Goal: Task Accomplishment & Management: Manage account settings

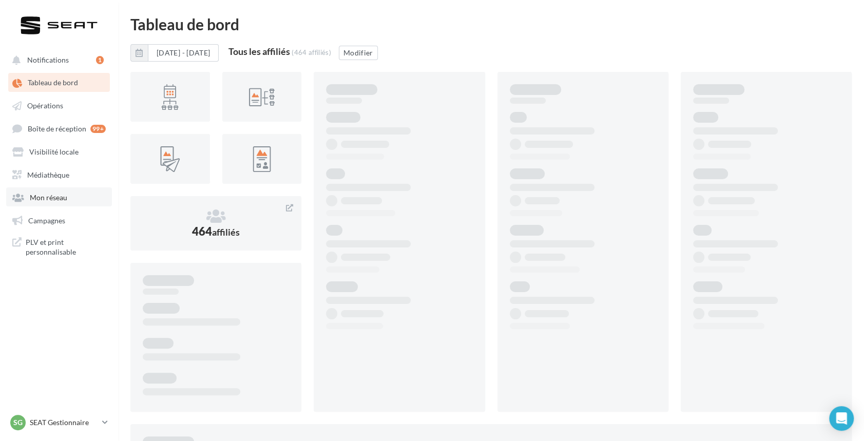
click at [42, 197] on span "Mon réseau" at bounding box center [48, 197] width 37 height 9
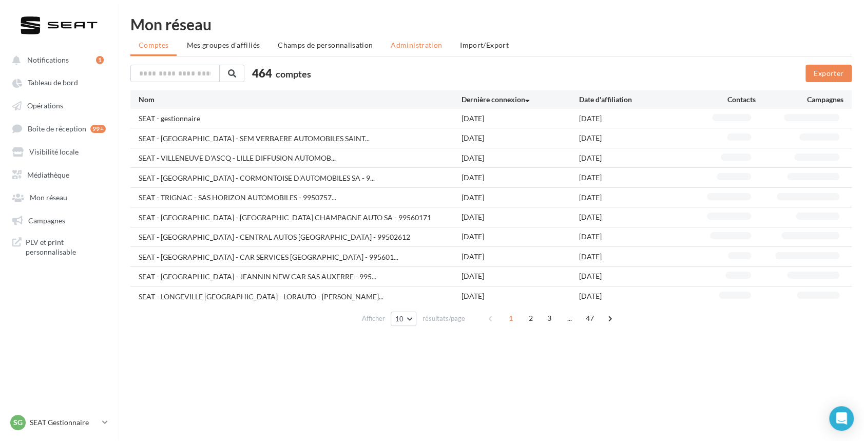
click at [406, 45] on span "Administration" at bounding box center [416, 45] width 51 height 9
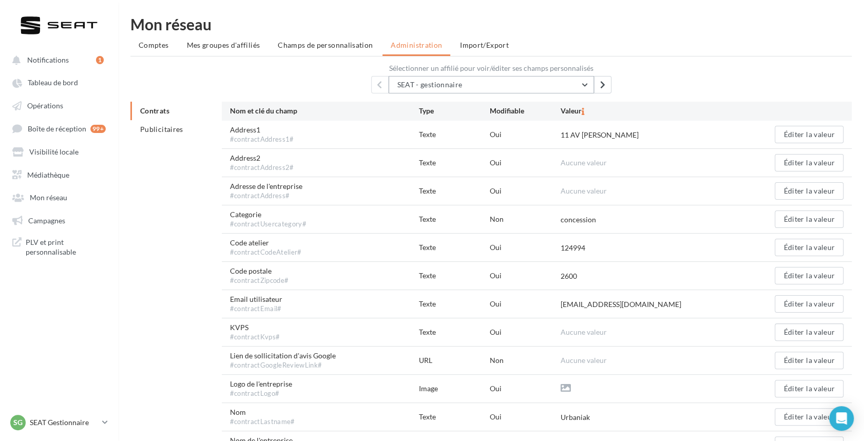
click at [476, 79] on button "SEAT - gestionnaire" at bounding box center [491, 84] width 205 height 17
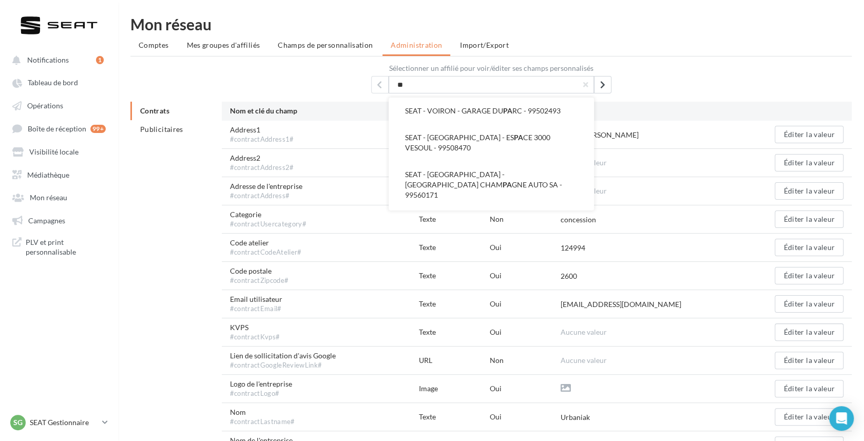
type input "*"
type input "**********"
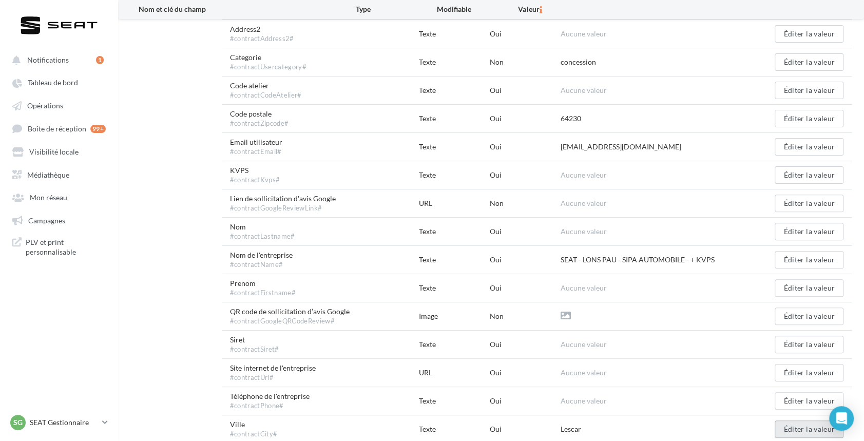
scroll to position [176, 0]
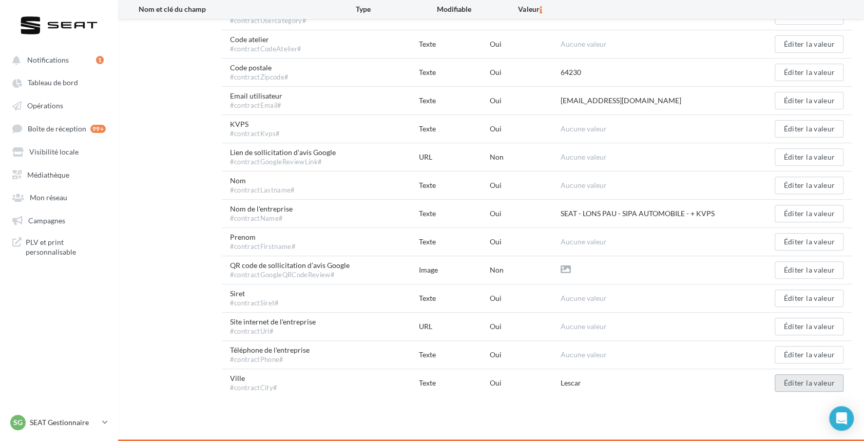
click at [812, 387] on button "Éditer la valeur" at bounding box center [809, 382] width 69 height 17
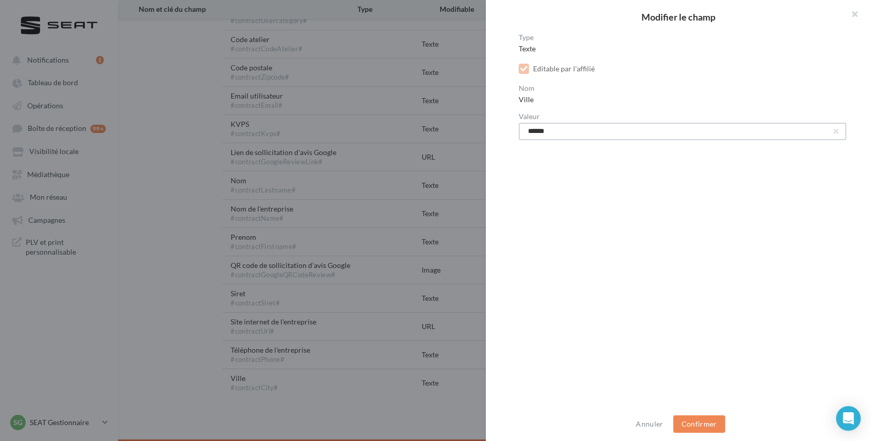
drag, startPoint x: 559, startPoint y: 134, endPoint x: 468, endPoint y: 126, distance: 90.7
click at [468, 126] on div "Modifier le champ Type Texte Editable par l'affilié Nom Ville Valeur ****** Ann…" at bounding box center [435, 220] width 871 height 441
type input "****"
click at [707, 416] on button "Confirmer" at bounding box center [699, 423] width 52 height 17
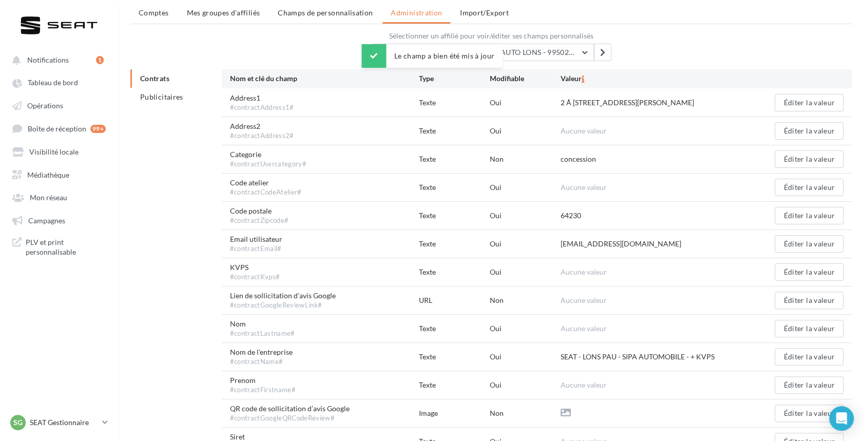
scroll to position [35, 0]
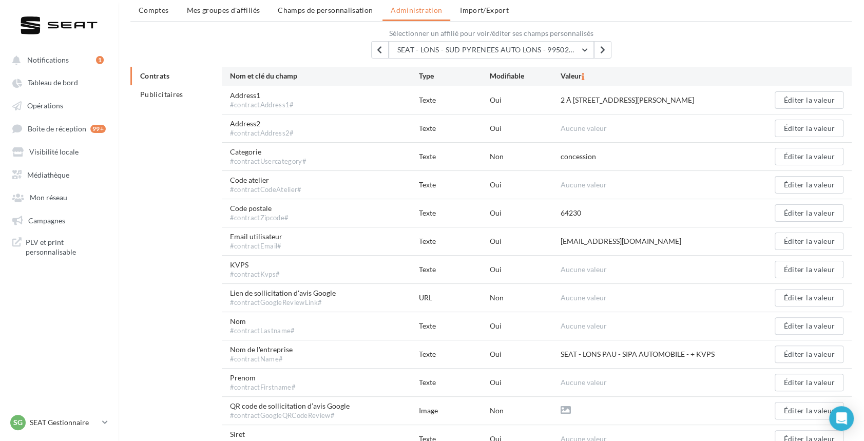
drag, startPoint x: 689, startPoint y: 352, endPoint x: 556, endPoint y: 348, distance: 133.1
click at [556, 348] on div "Nom de l'entreprise #contractName# Texte Oui SEAT - LONS PAU - SIPA AUTOMOBILE …" at bounding box center [537, 354] width 630 height 28
copy div "SEAT - LONS PAU - SIPA AUTOMOBILE"
click at [39, 185] on ul "Notifications 1 Tableau de bord Opérations Boîte de réception Campagnes" at bounding box center [59, 155] width 117 height 219
click at [37, 182] on link "Médiathèque" at bounding box center [59, 174] width 106 height 18
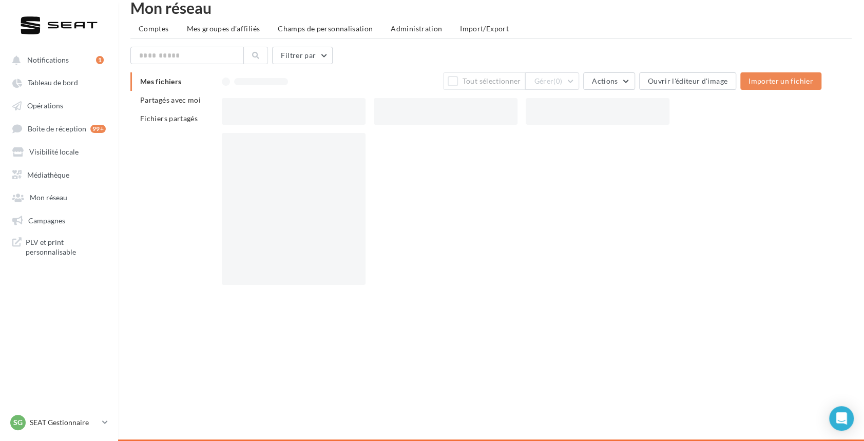
scroll to position [16, 0]
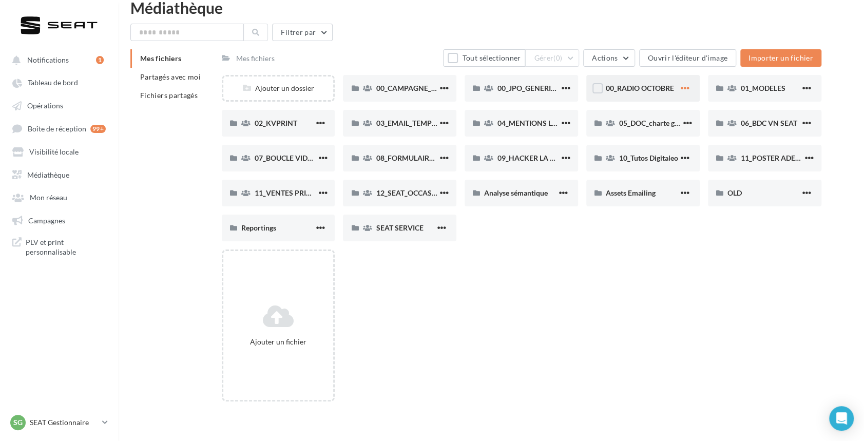
click at [684, 87] on span "button" at bounding box center [685, 88] width 9 height 9
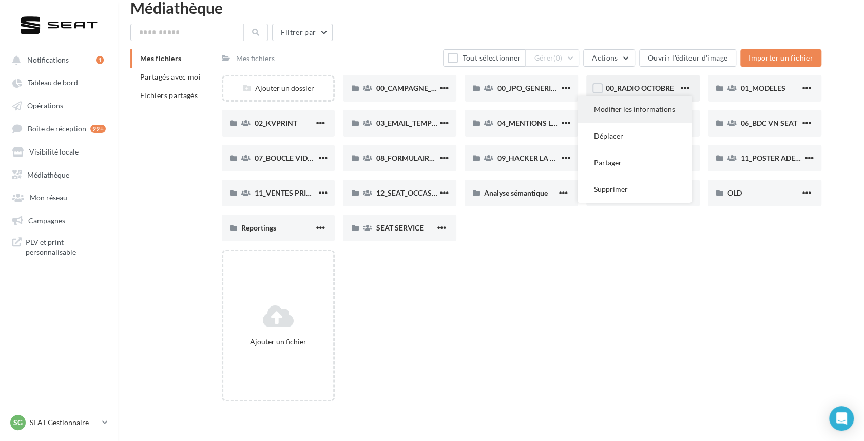
click at [646, 109] on button "Modifier les informations" at bounding box center [635, 109] width 114 height 27
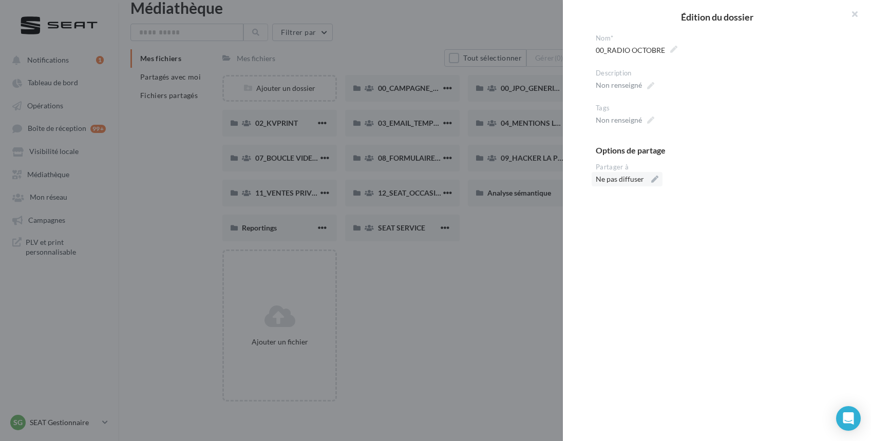
click at [652, 179] on div "Ne pas diffuser" at bounding box center [627, 179] width 71 height 14
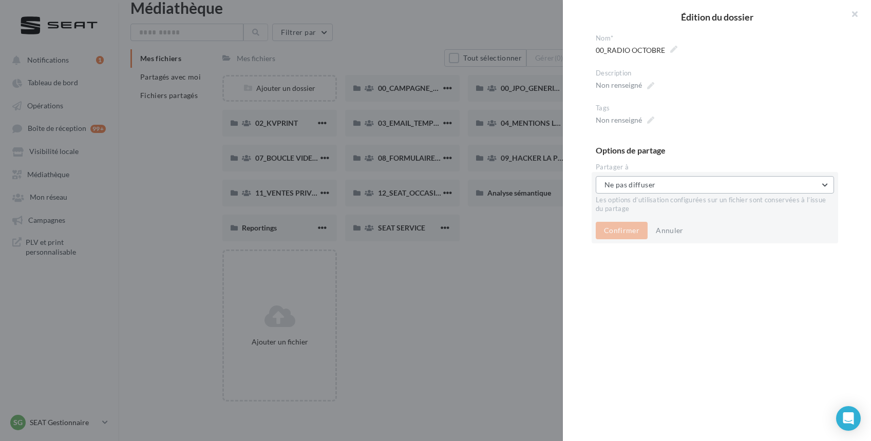
click at [633, 180] on span "Ne pas diffuser" at bounding box center [629, 184] width 51 height 9
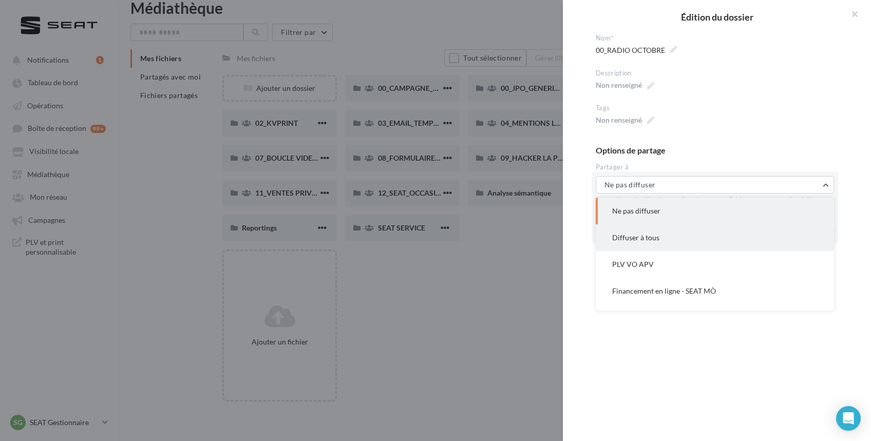
click at [636, 237] on span "Diffuser à tous" at bounding box center [635, 237] width 47 height 9
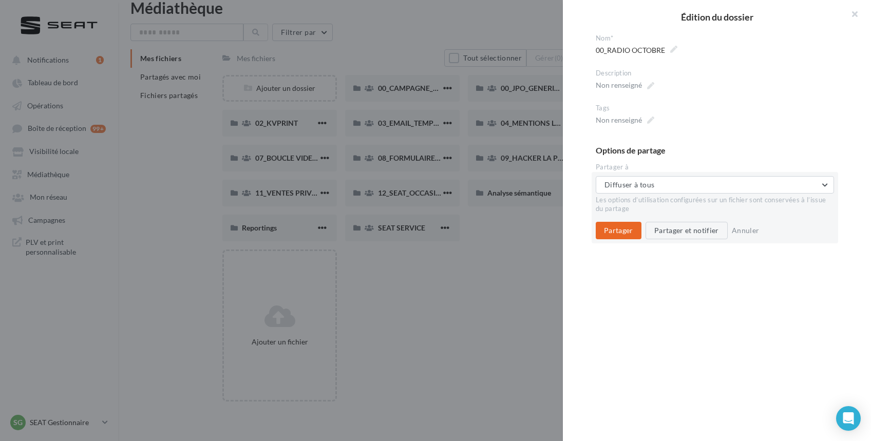
click at [625, 226] on button "Partager" at bounding box center [619, 230] width 46 height 17
